Goal: Find specific page/section: Find specific page/section

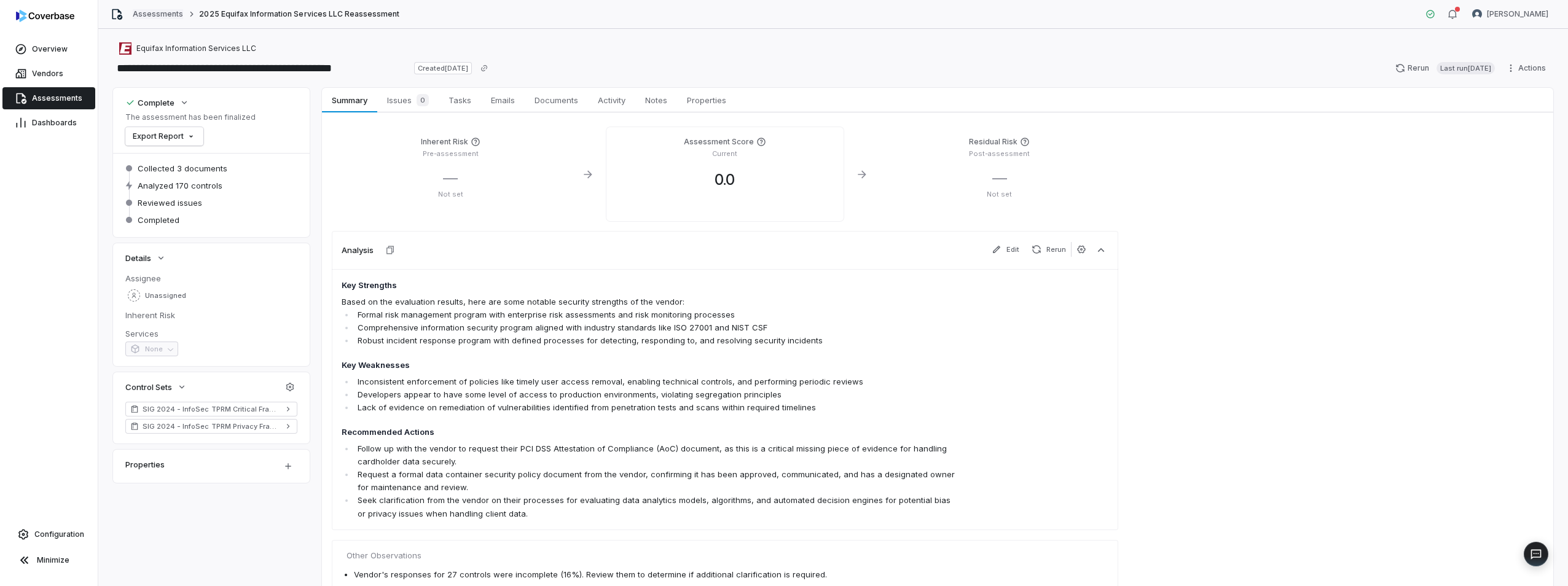
click at [142, 12] on link "Assessments" at bounding box center [158, 14] width 50 height 10
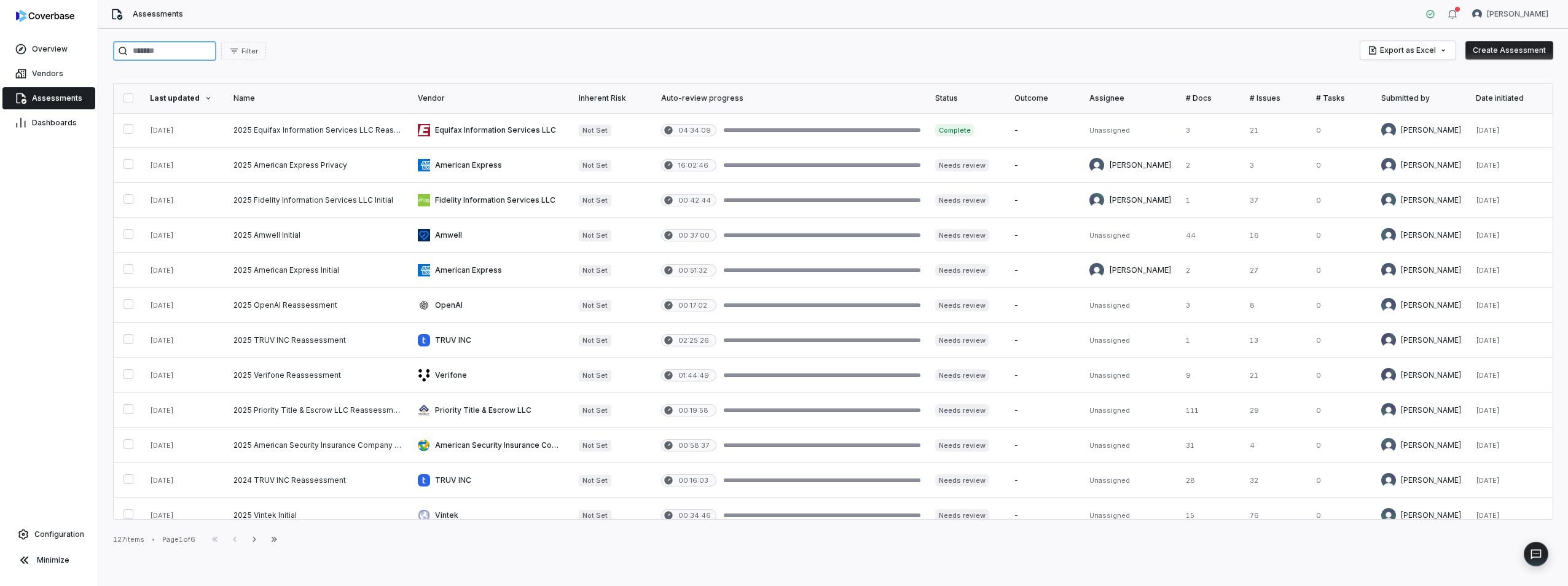
click at [176, 56] on input "search" at bounding box center [164, 50] width 103 height 20
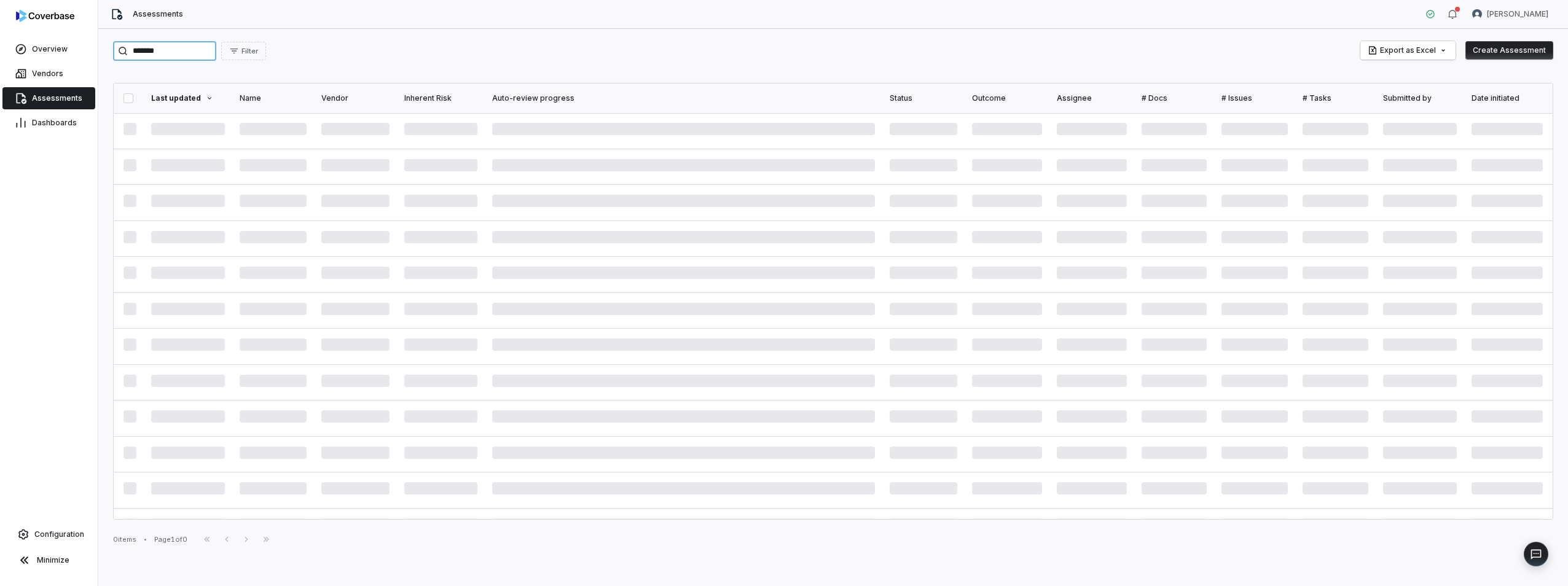
type input "*******"
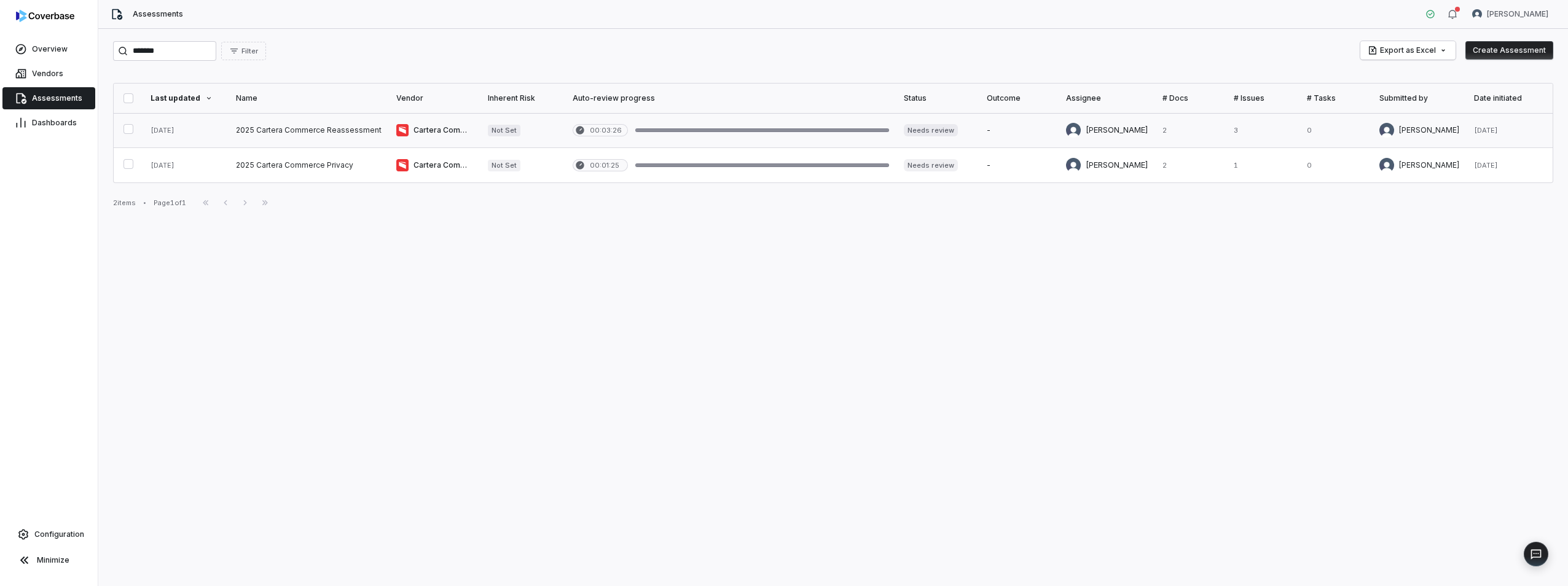
click at [279, 131] on link at bounding box center [308, 130] width 161 height 34
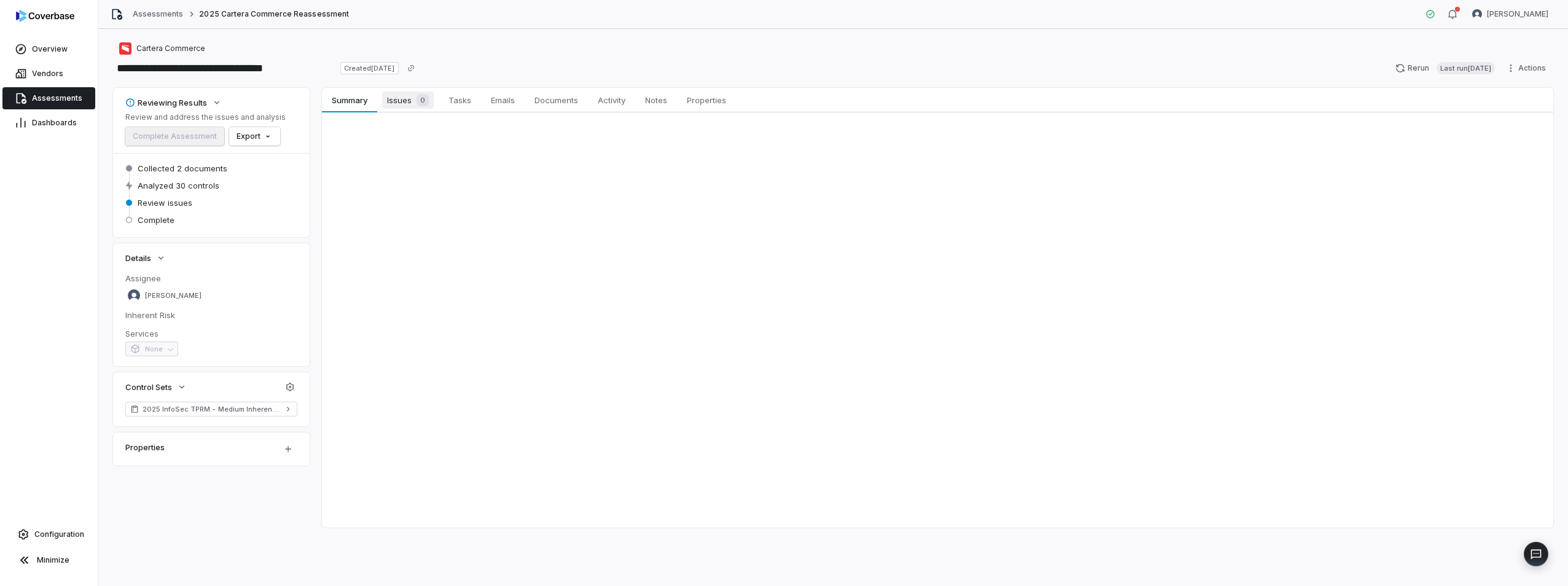
click at [398, 99] on span "Issues 0" at bounding box center [408, 100] width 52 height 18
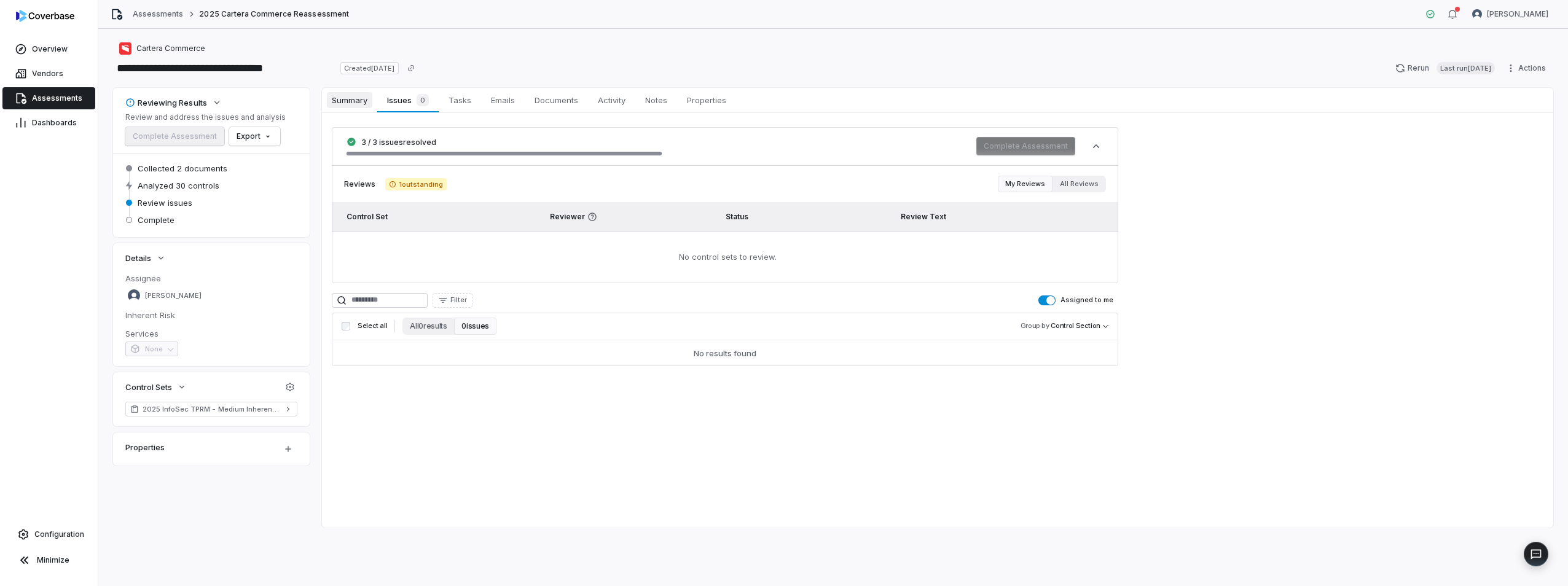
click at [346, 98] on span "Summary" at bounding box center [349, 99] width 45 height 16
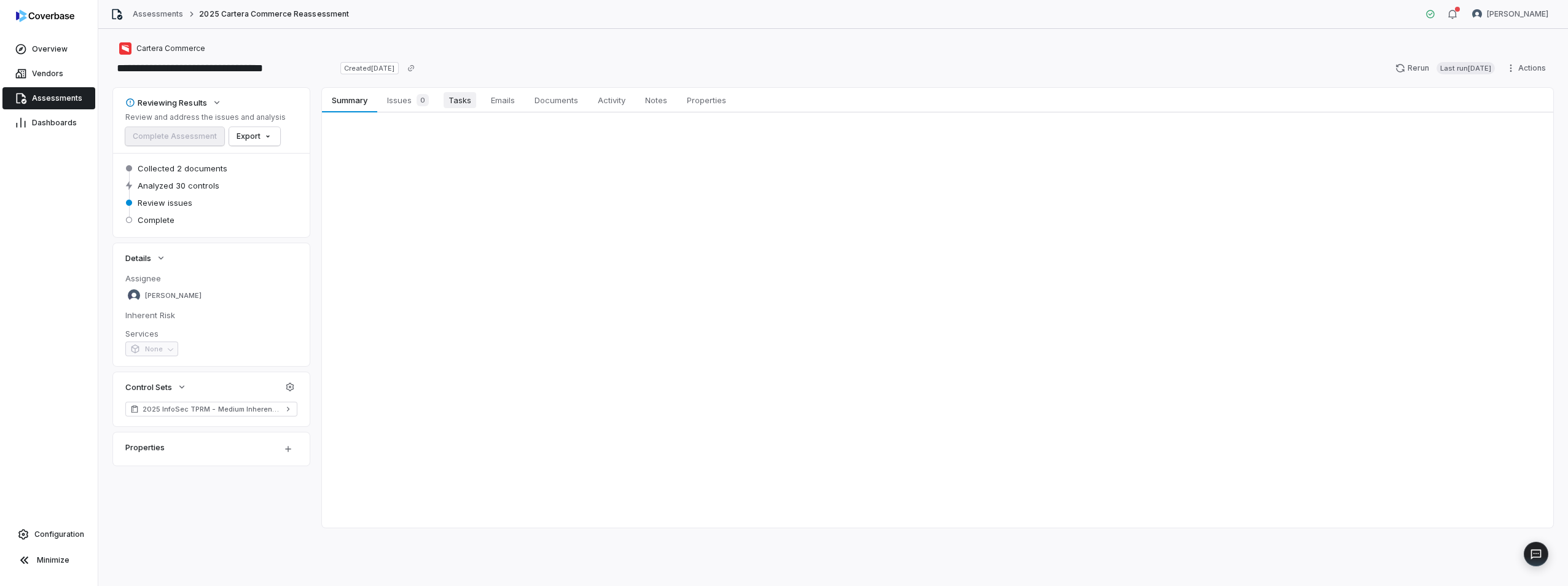
click at [458, 96] on span "Tasks" at bounding box center [460, 99] width 32 height 16
click at [354, 96] on span "Summary" at bounding box center [349, 99] width 45 height 16
click at [710, 90] on link "Properties Properties" at bounding box center [706, 100] width 59 height 24
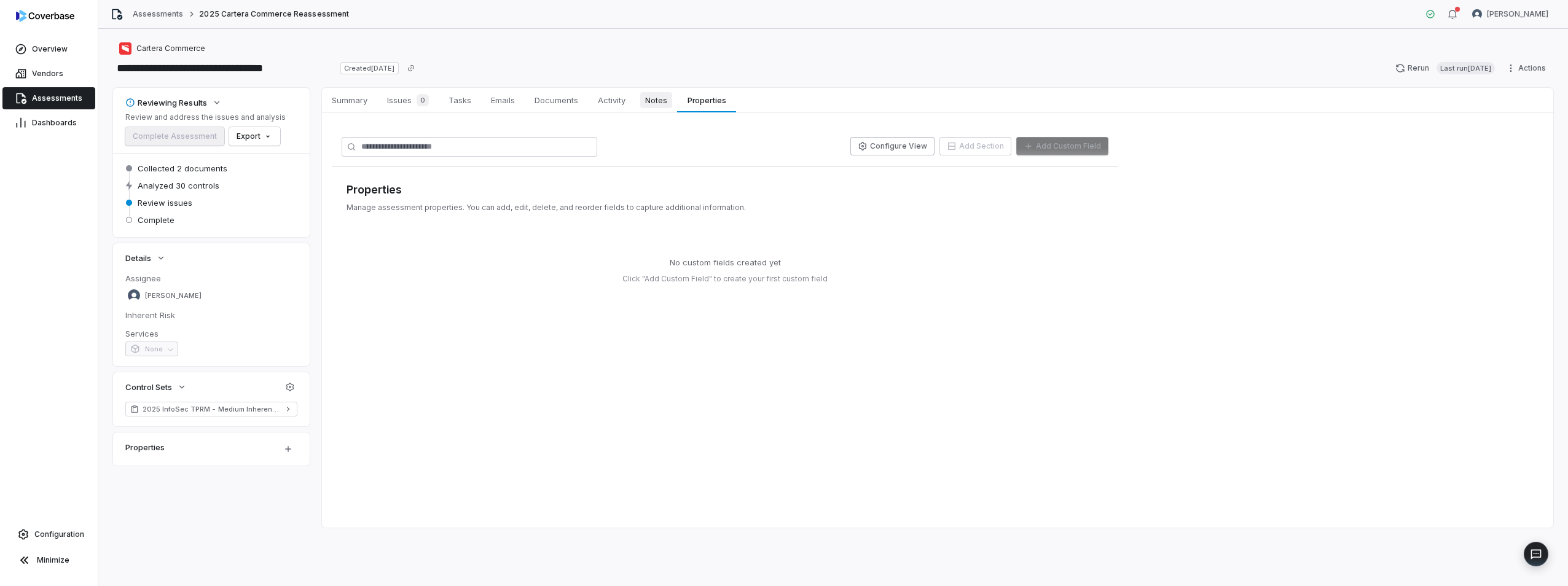
click at [654, 99] on span "Notes" at bounding box center [656, 99] width 32 height 16
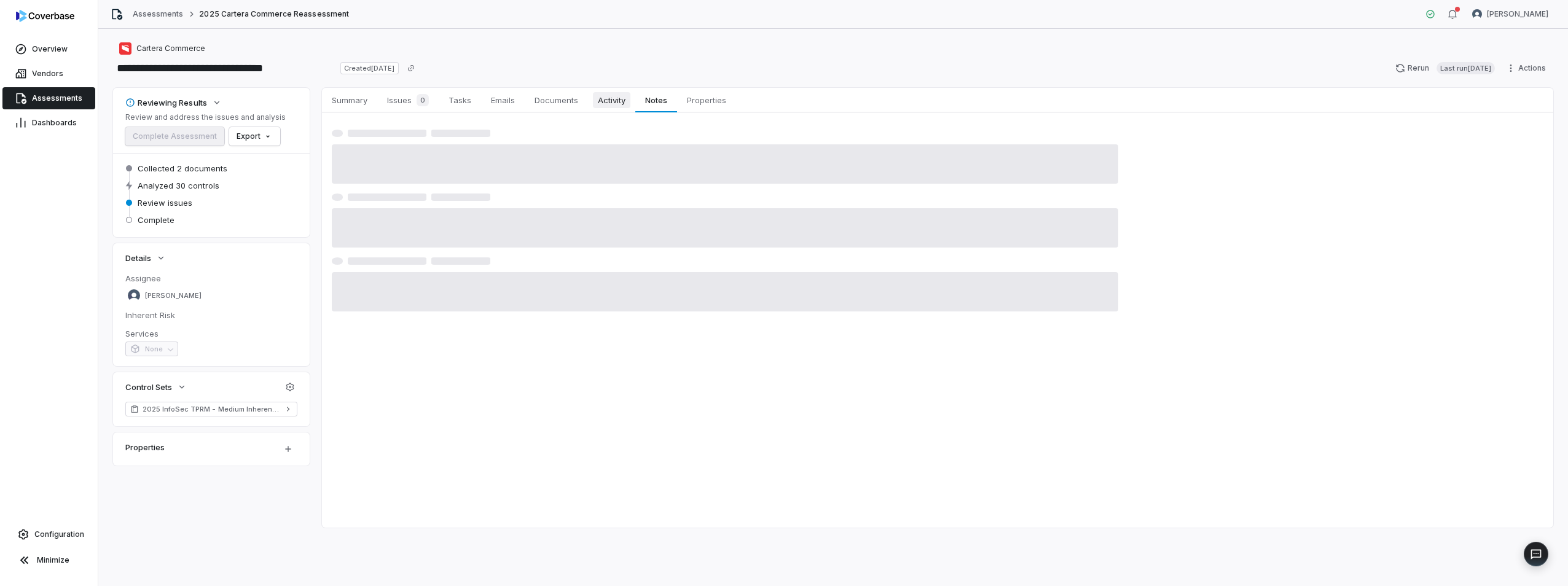
click at [613, 98] on span "Activity" at bounding box center [612, 99] width 37 height 16
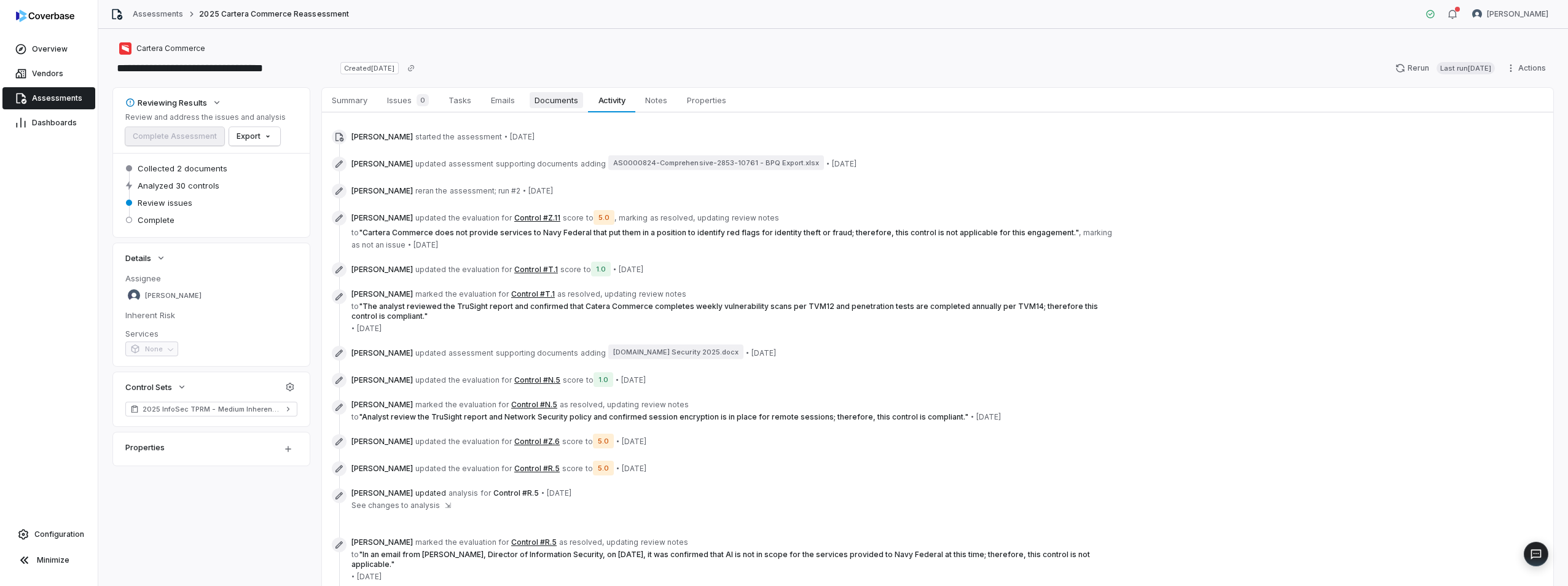
click at [551, 98] on span "Documents" at bounding box center [556, 99] width 54 height 16
